Goal: Information Seeking & Learning: Learn about a topic

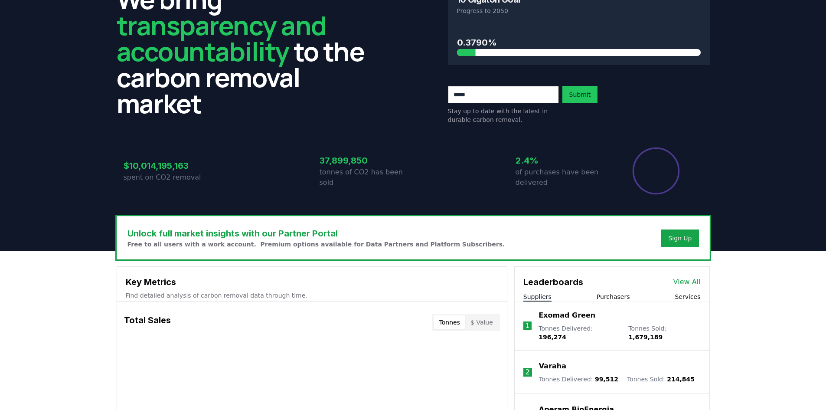
scroll to position [173, 0]
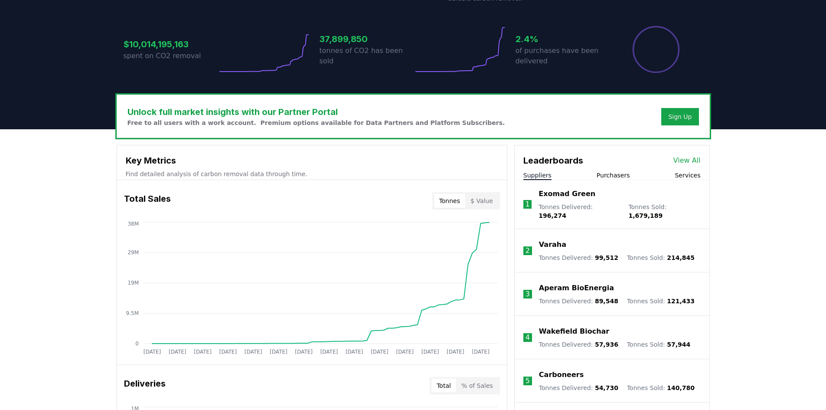
click at [579, 194] on p "Exomad Green" at bounding box center [567, 194] width 57 height 10
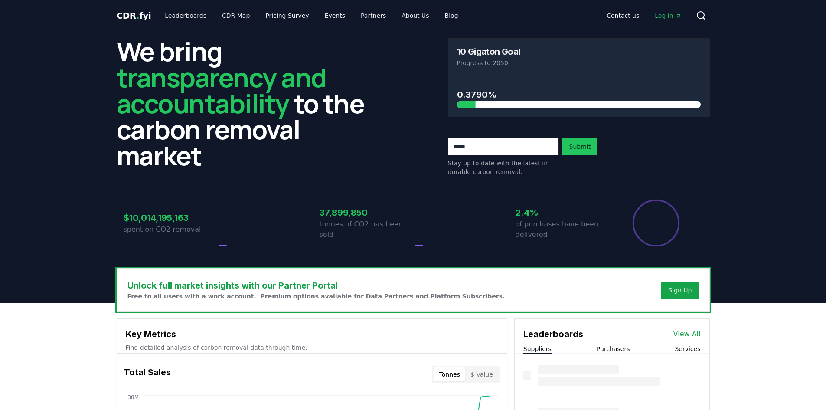
scroll to position [173, 0]
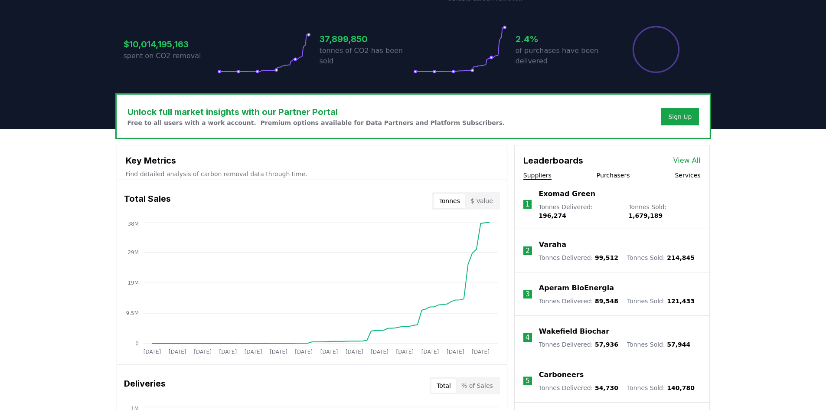
click at [554, 239] on p "Varaha" at bounding box center [552, 244] width 27 height 10
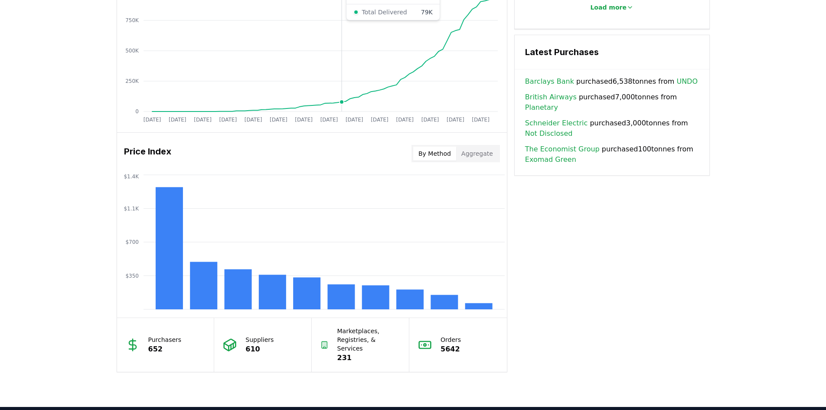
scroll to position [457, 0]
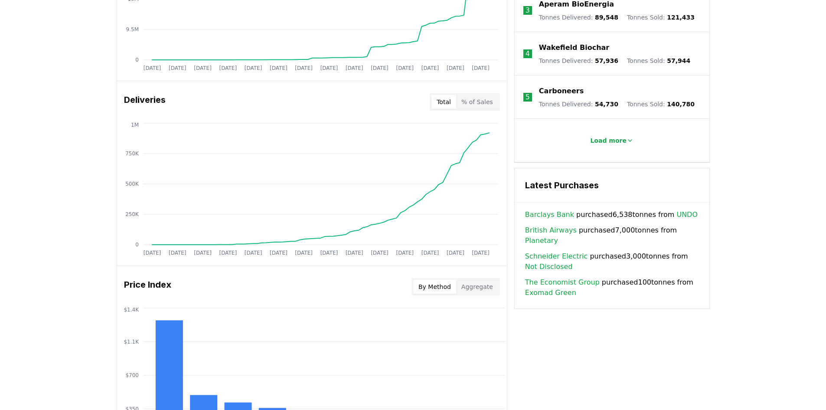
click at [448, 288] on button "By Method" at bounding box center [434, 287] width 43 height 14
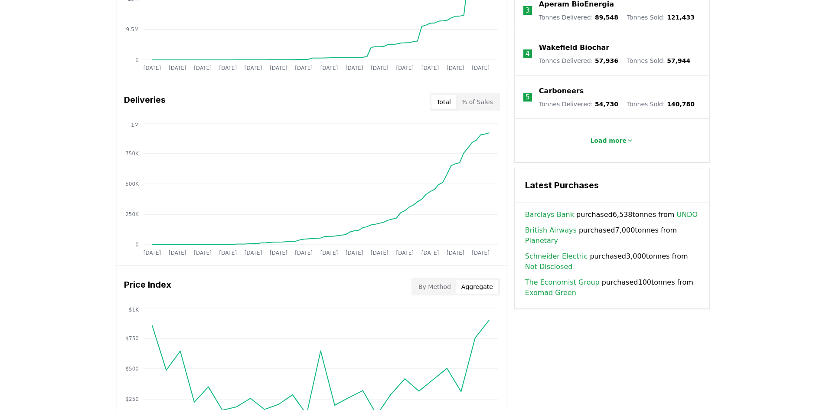
click at [470, 284] on button "Aggregate" at bounding box center [477, 287] width 42 height 14
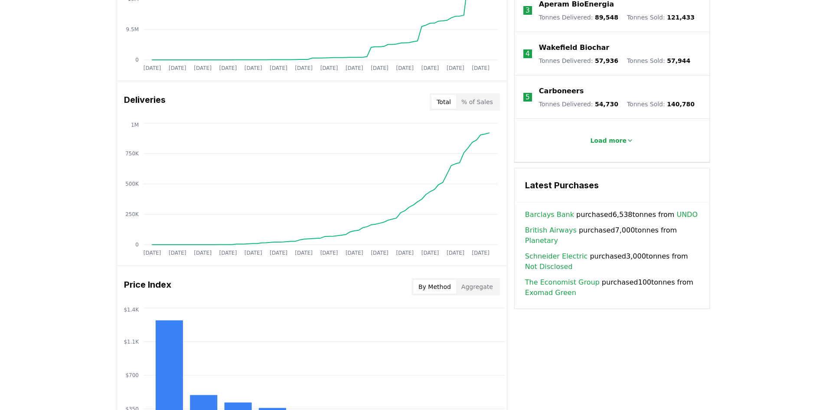
click at [436, 286] on button "By Method" at bounding box center [434, 287] width 43 height 14
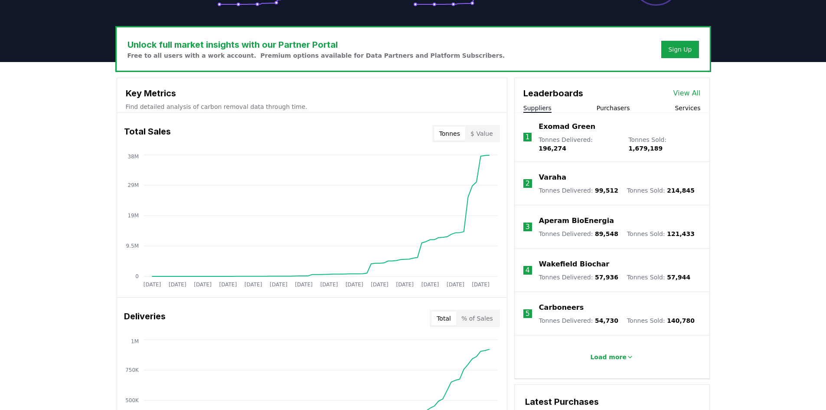
scroll to position [240, 0]
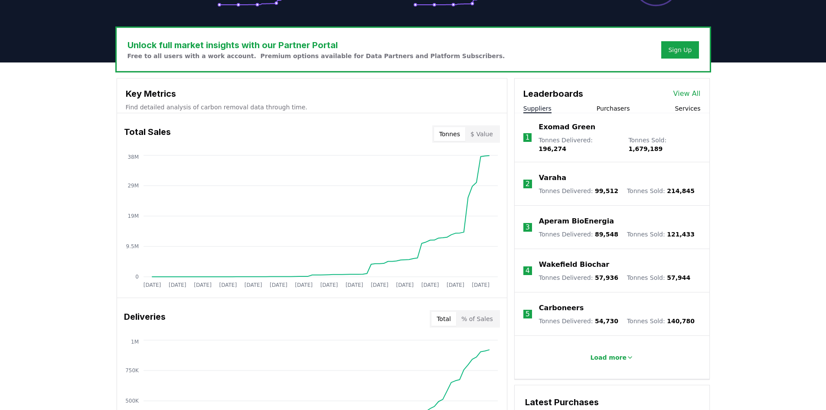
click at [581, 129] on p "Exomad Green" at bounding box center [567, 127] width 57 height 10
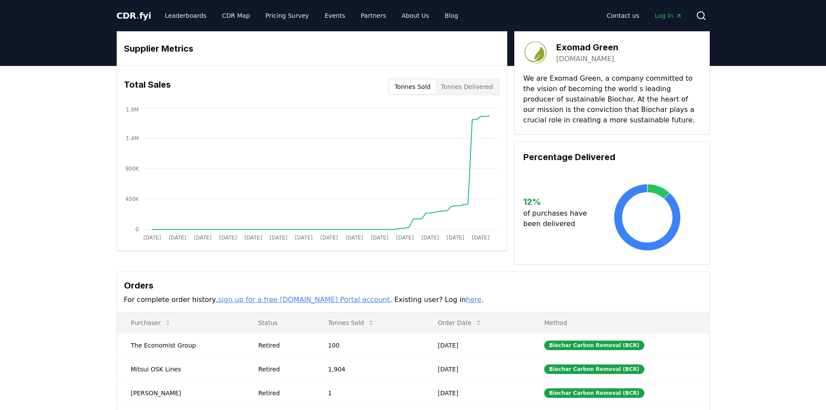
drag, startPoint x: 621, startPoint y: 60, endPoint x: 553, endPoint y: 65, distance: 67.5
click at [553, 65] on div "Exomad Green [DOMAIN_NAME] We are Exomad Green, a company committed to the visi…" at bounding box center [612, 82] width 196 height 103
copy link "[DOMAIN_NAME]"
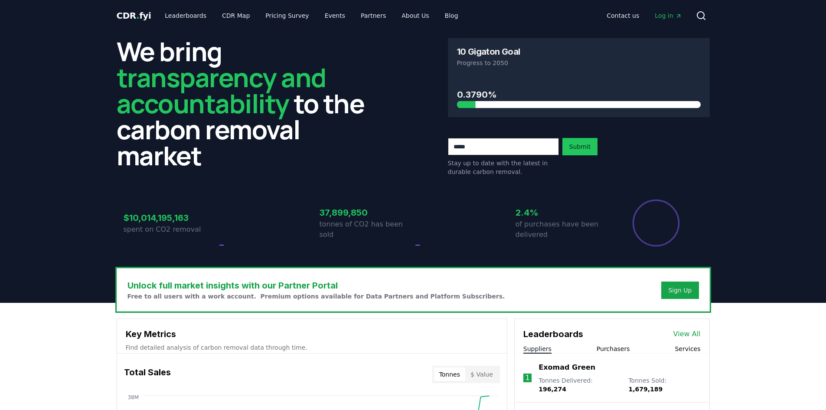
scroll to position [240, 0]
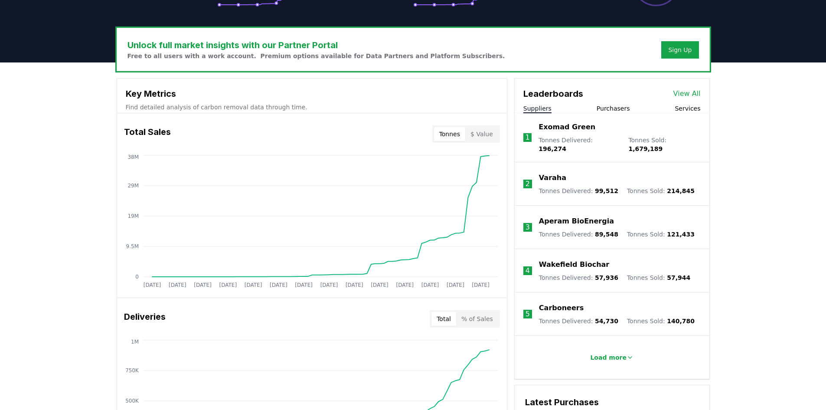
click at [552, 173] on p "Varaha" at bounding box center [552, 178] width 27 height 10
